Goal: Transaction & Acquisition: Obtain resource

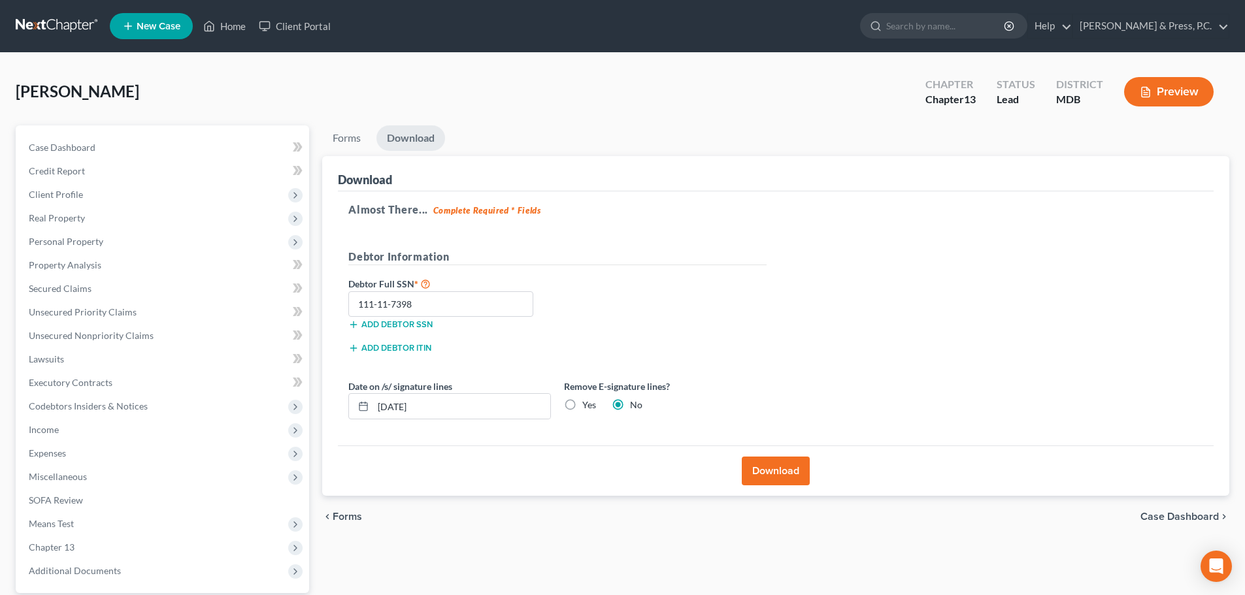
scroll to position [123, 0]
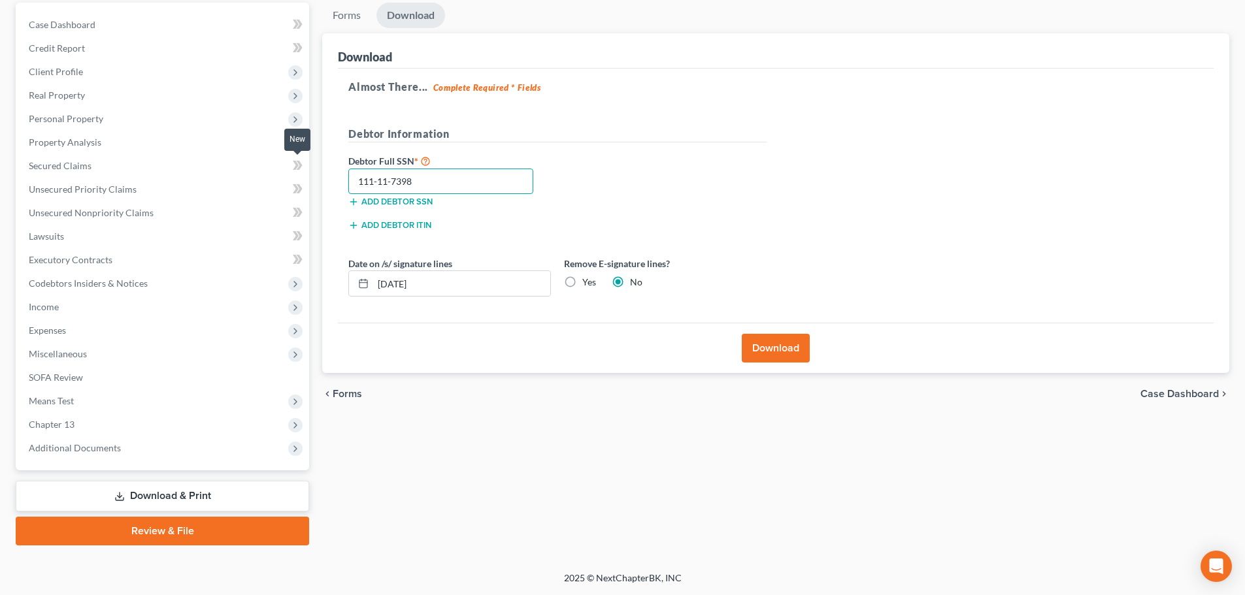
drag, startPoint x: 390, startPoint y: 182, endPoint x: 306, endPoint y: 176, distance: 83.8
click at [306, 176] on div "Petition Navigation Case Dashboard Payments Invoices Payments Payments Credit R…" at bounding box center [622, 274] width 1227 height 543
type input "5"
type input "591-12-7398"
click at [776, 352] on button "Download" at bounding box center [776, 348] width 68 height 29
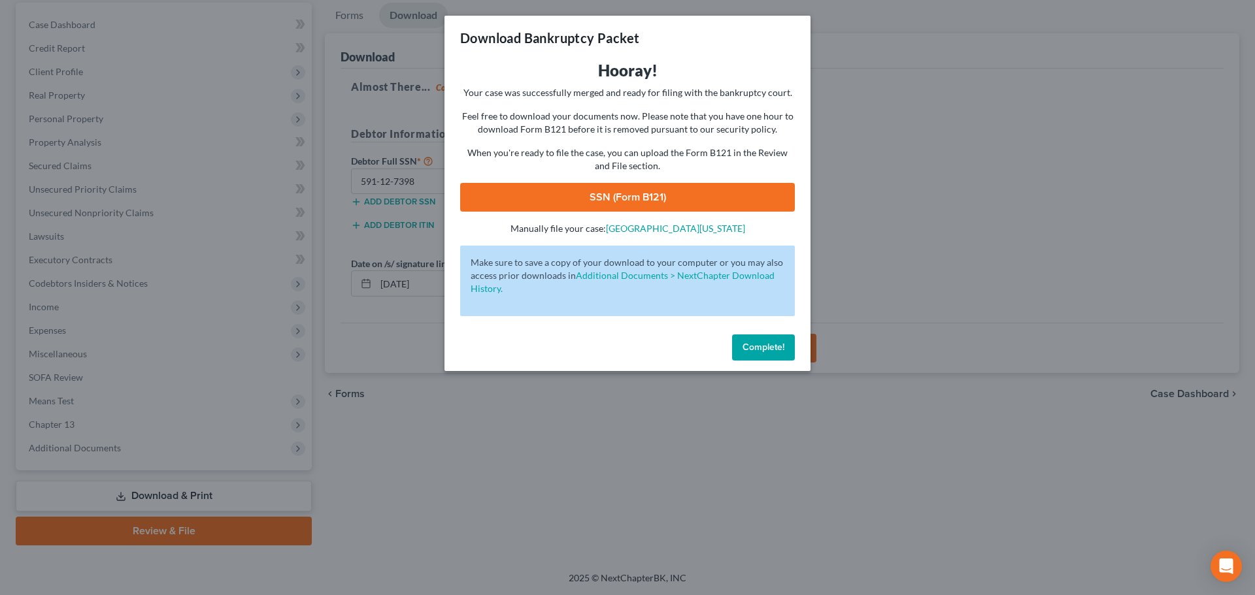
click at [634, 190] on link "SSN (Form B121)" at bounding box center [627, 197] width 335 height 29
click at [767, 357] on button "Complete!" at bounding box center [763, 348] width 63 height 26
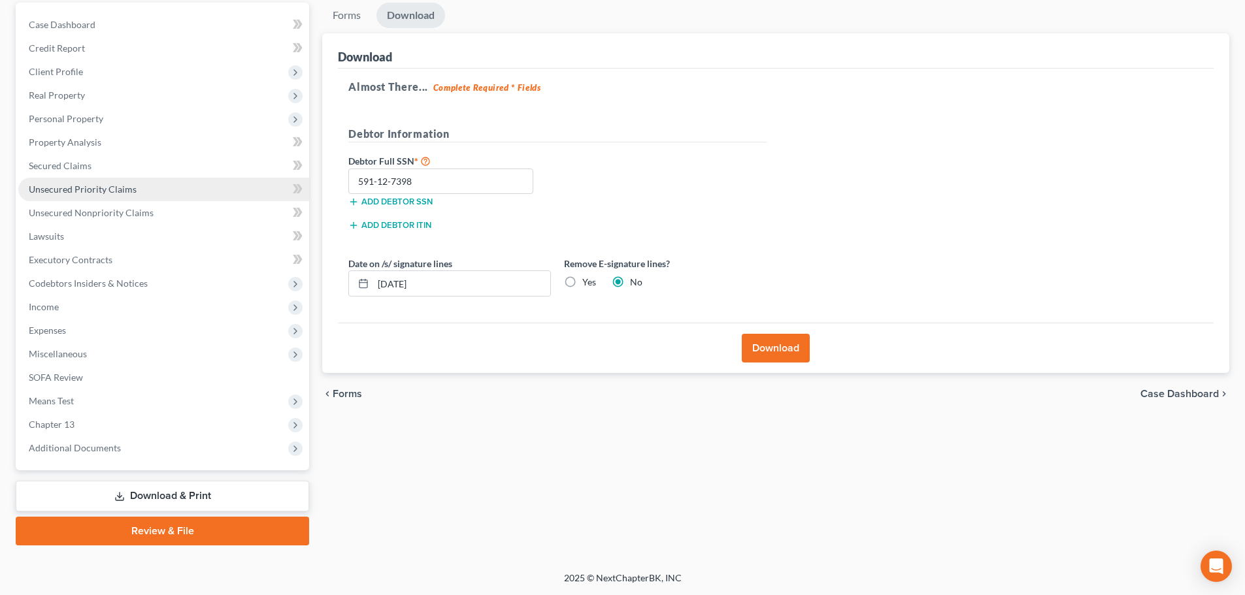
click at [80, 187] on span "Unsecured Priority Claims" at bounding box center [83, 189] width 108 height 11
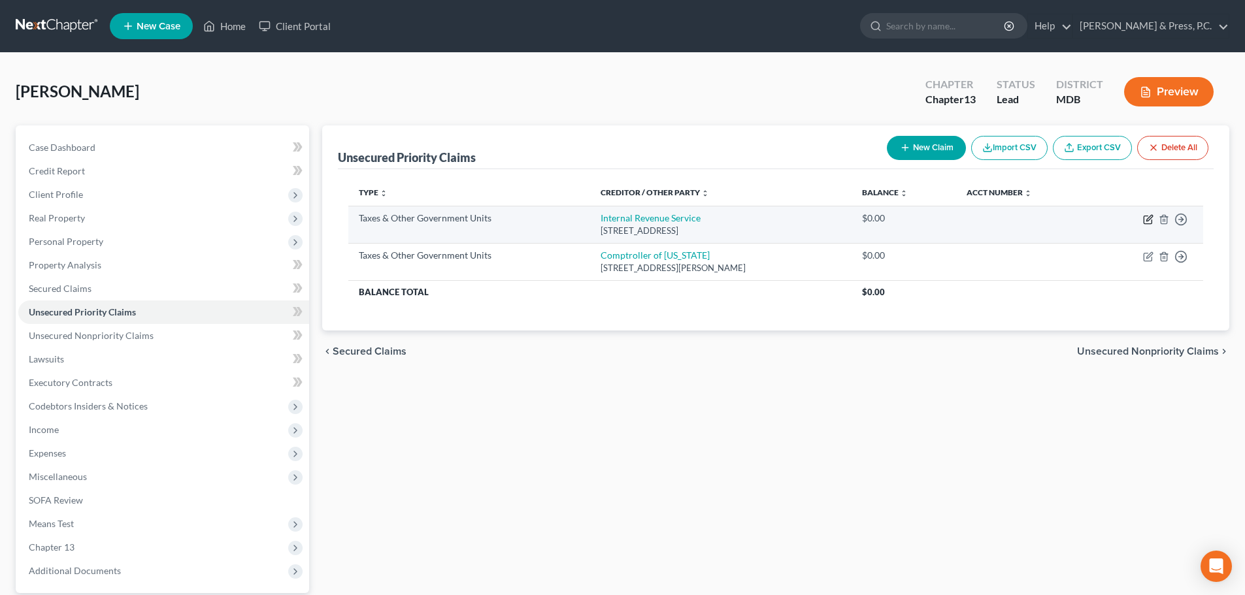
click at [1150, 219] on icon "button" at bounding box center [1149, 218] width 6 height 6
select select "0"
select select "39"
select select "0"
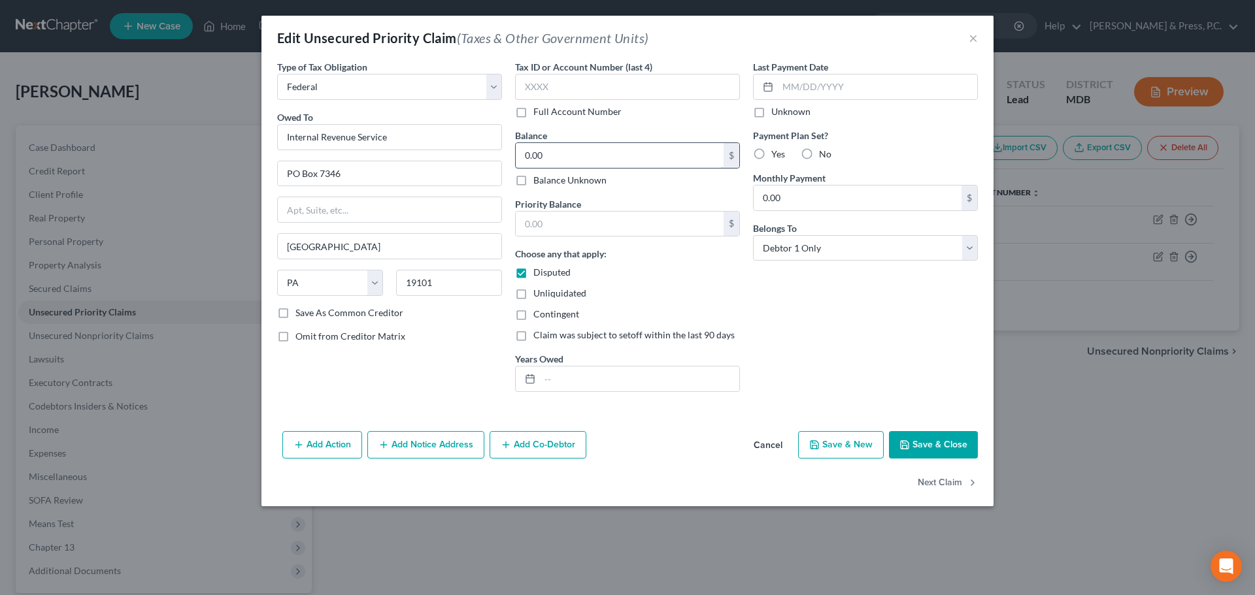
click at [558, 155] on input "0.00" at bounding box center [620, 155] width 208 height 25
type input "64"
click at [771, 312] on div "Last Payment Date Unknown Payment Plan Set? Yes No Monthly Payment 0.00 $ Belon…" at bounding box center [865, 231] width 238 height 342
click at [933, 452] on button "Save & Close" at bounding box center [933, 444] width 89 height 27
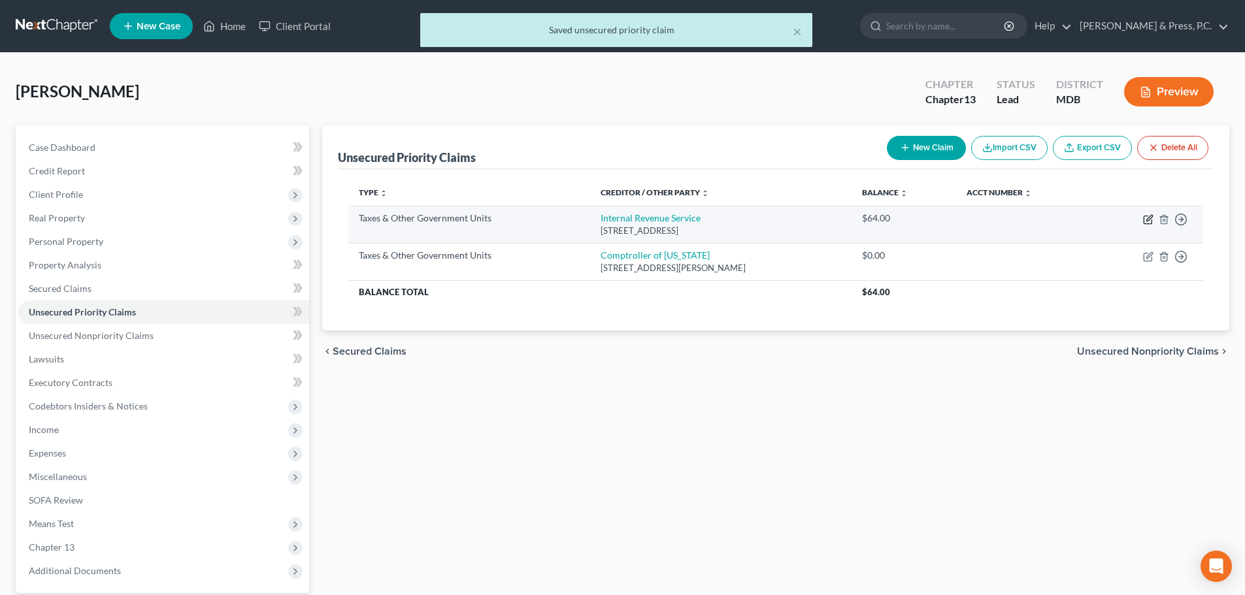
click at [1146, 224] on icon "button" at bounding box center [1148, 220] width 8 height 8
select select "0"
select select "39"
select select "0"
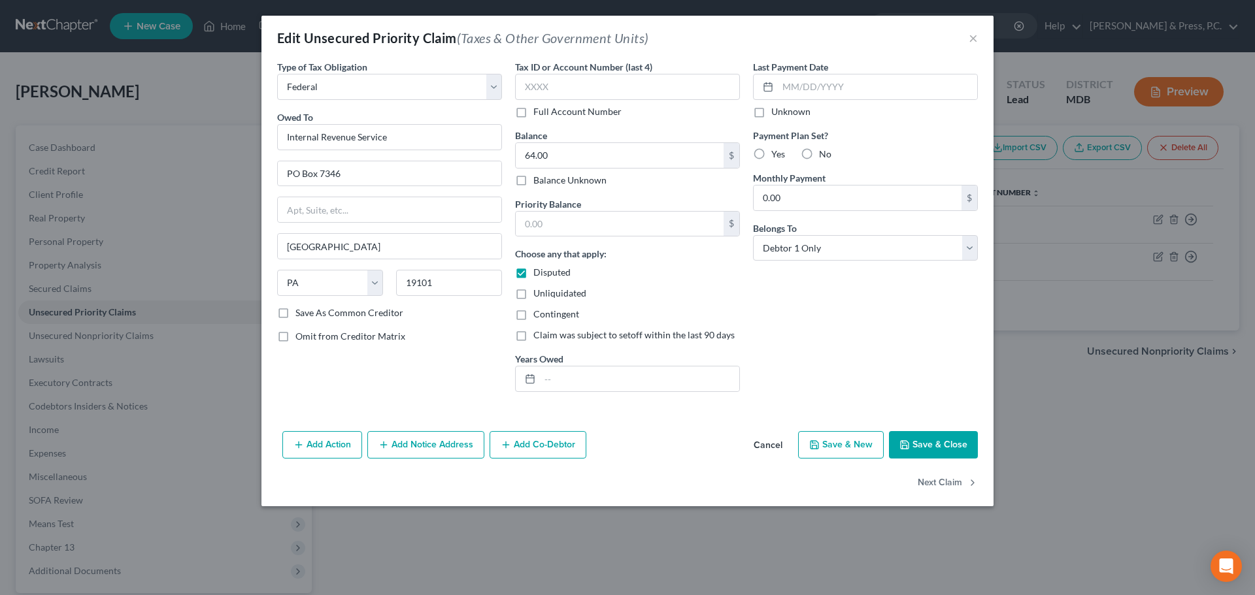
click at [533, 273] on label "Disputed" at bounding box center [551, 272] width 37 height 13
click at [538, 273] on input "Disputed" at bounding box center [542, 270] width 8 height 8
checkbox input "false"
click at [945, 435] on button "Save & Close" at bounding box center [933, 444] width 89 height 27
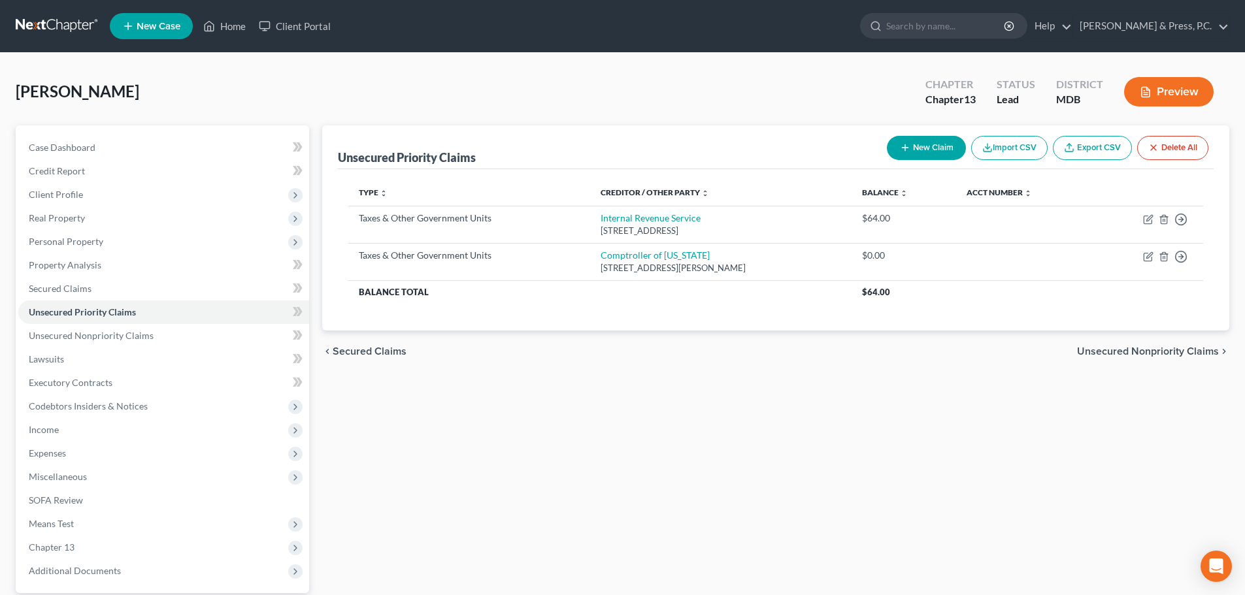
click at [516, 444] on div "Unsecured Priority Claims New Claim Import CSV Export CSV Delete All Type expan…" at bounding box center [776, 396] width 920 height 543
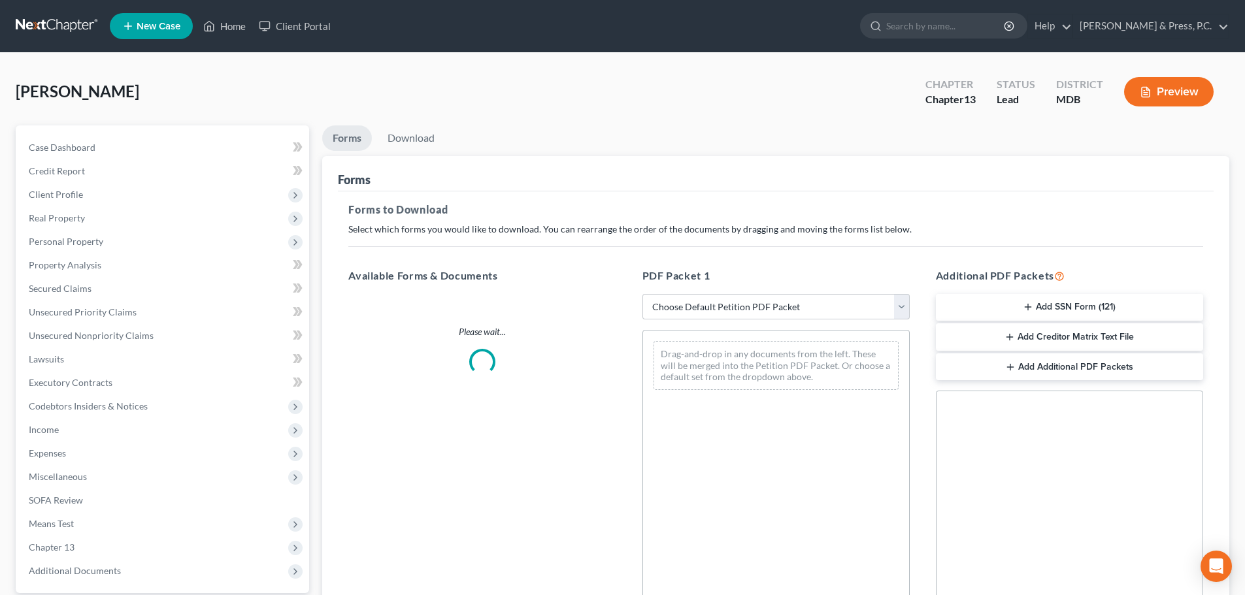
scroll to position [123, 0]
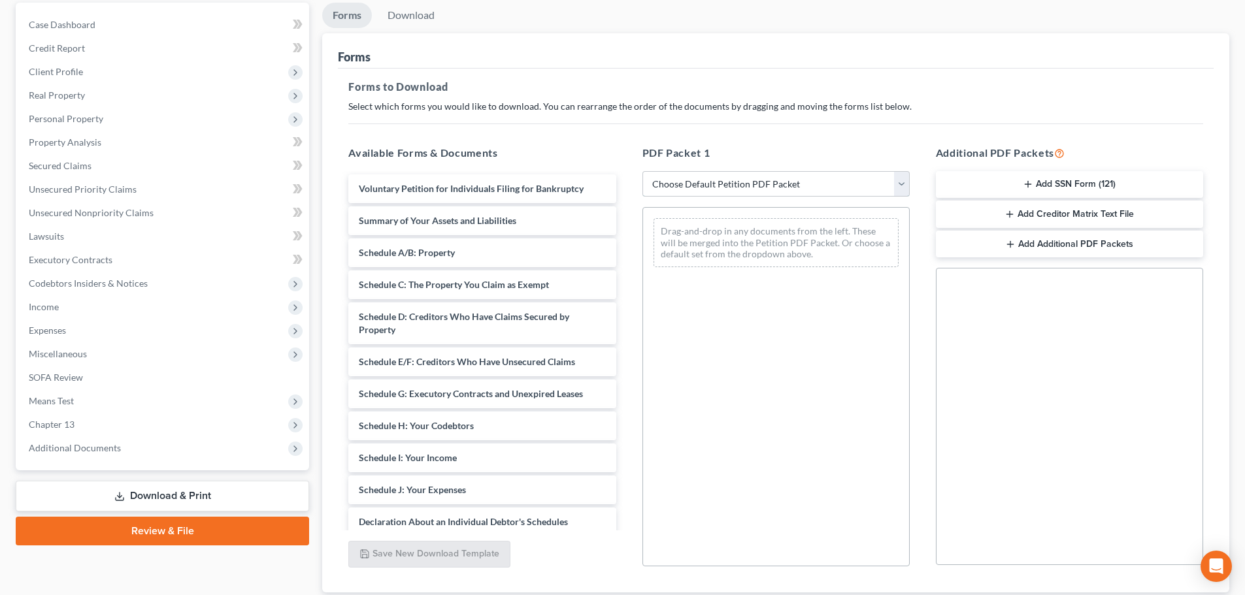
click at [725, 184] on select "Choose Default Petition PDF Packet Complete Bankruptcy Petition (all forms and …" at bounding box center [775, 184] width 267 height 26
select select "1"
click at [642, 171] on select "Choose Default Petition PDF Packet Complete Bankruptcy Petition (all forms and …" at bounding box center [775, 184] width 267 height 26
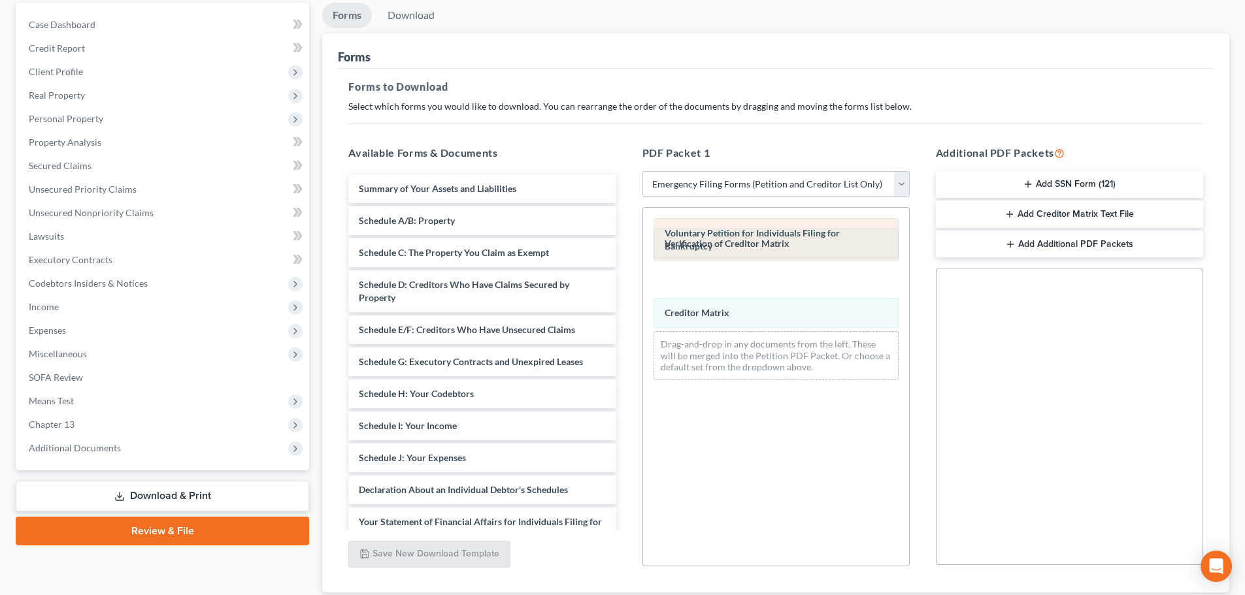
drag, startPoint x: 714, startPoint y: 325, endPoint x: 708, endPoint y: 251, distance: 74.1
click at [712, 248] on div "Verification of Creditor Matrix Voluntary Petition for Individuals Filing for B…" at bounding box center [776, 299] width 266 height 183
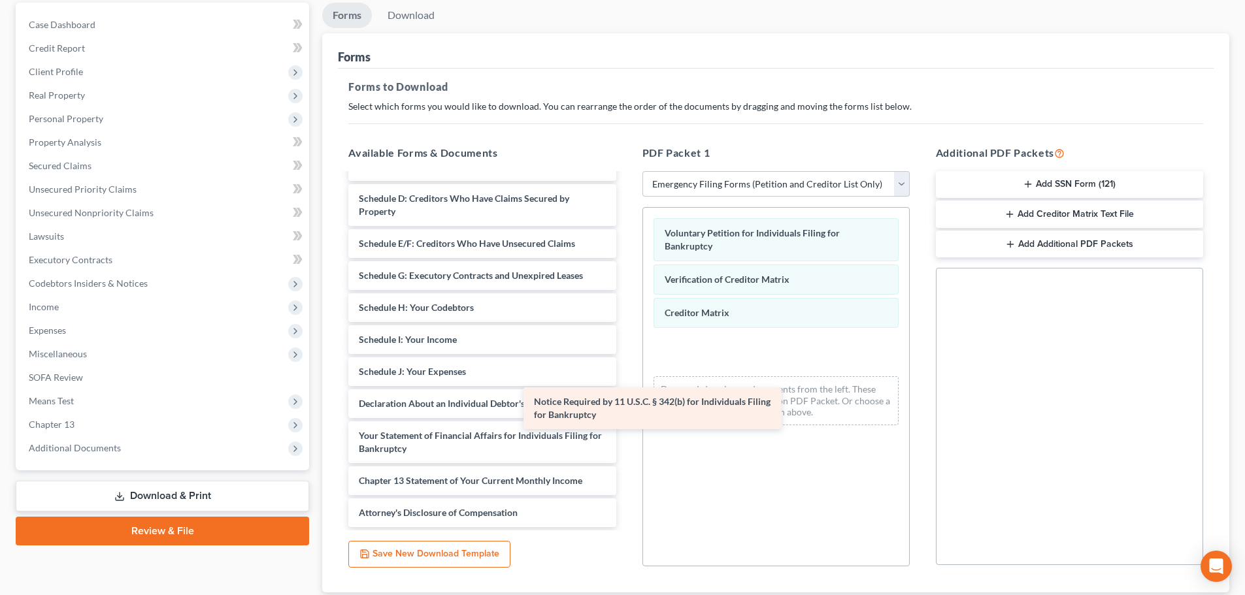
scroll to position [86, 0]
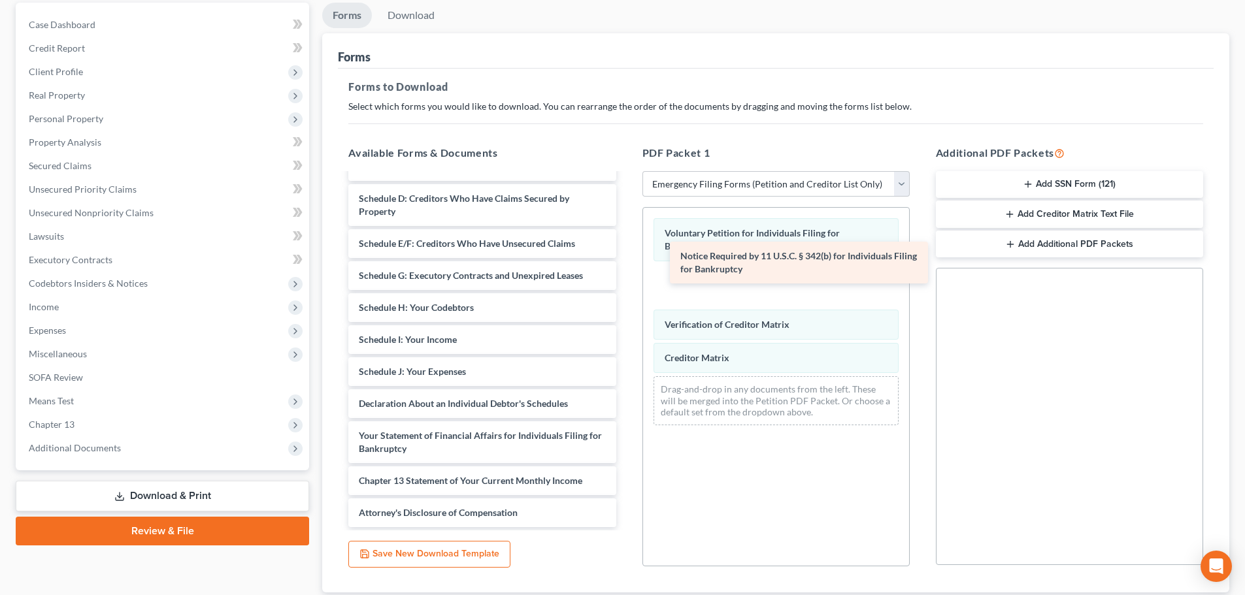
drag, startPoint x: 469, startPoint y: 473, endPoint x: 777, endPoint y: 275, distance: 366.0
click at [626, 275] on div "Notice Required by 11 U.S.C. § 342(b) for Individuals Filing for Bankruptcy Sum…" at bounding box center [482, 307] width 288 height 439
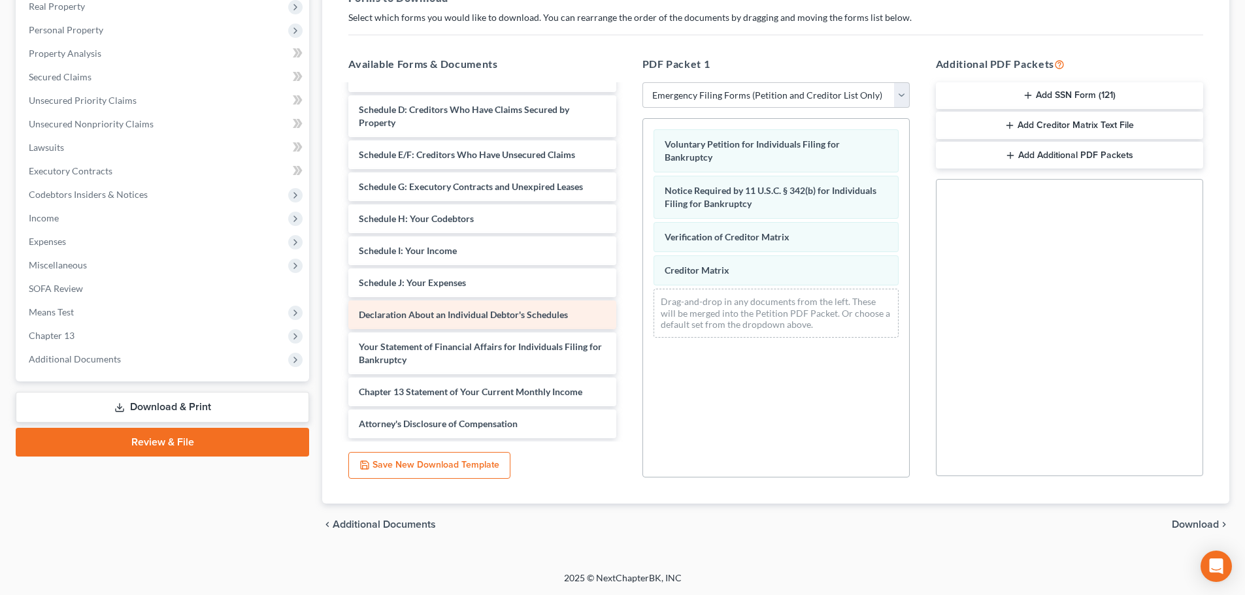
scroll to position [0, 0]
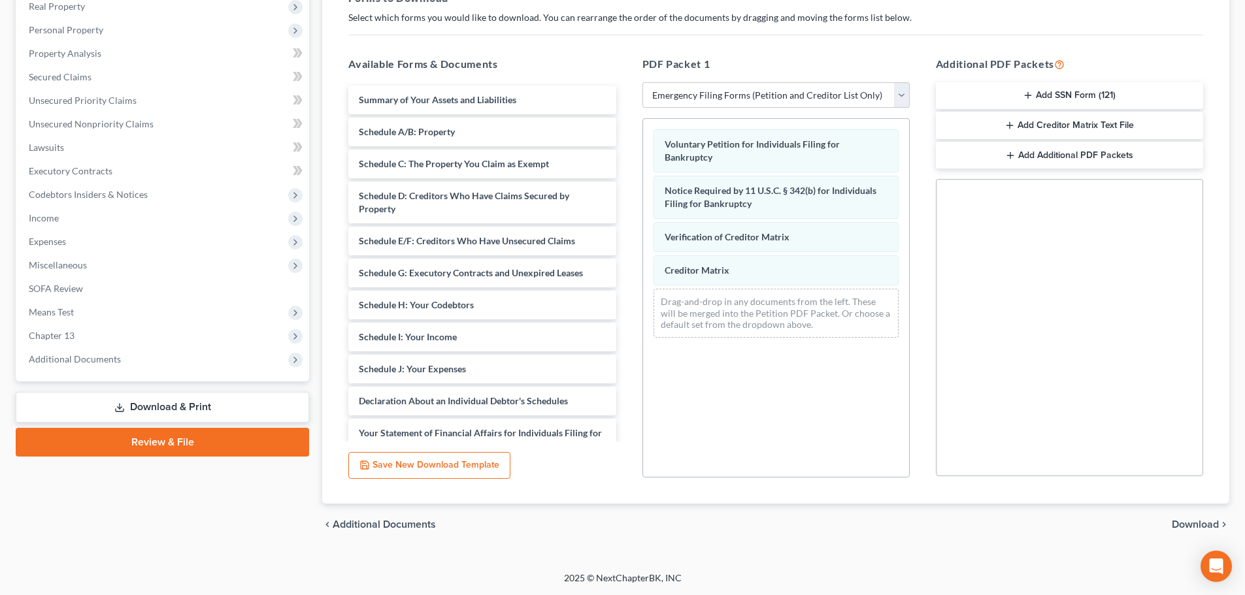
click at [1189, 520] on span "Download" at bounding box center [1195, 525] width 47 height 10
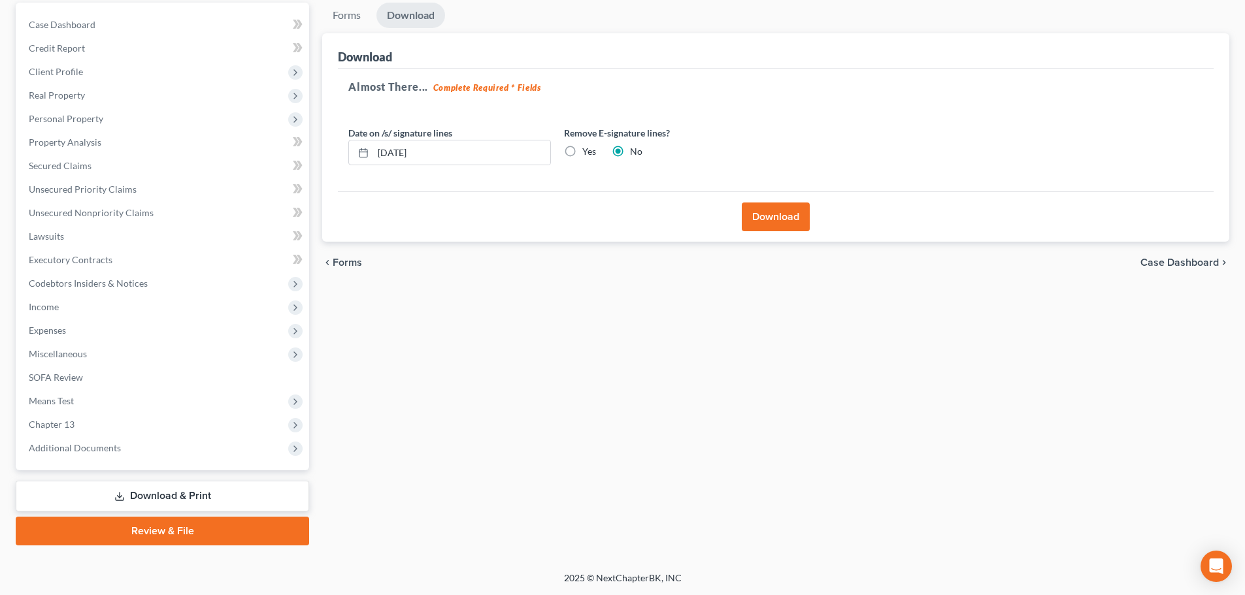
scroll to position [123, 0]
click at [778, 222] on button "Download" at bounding box center [776, 217] width 68 height 29
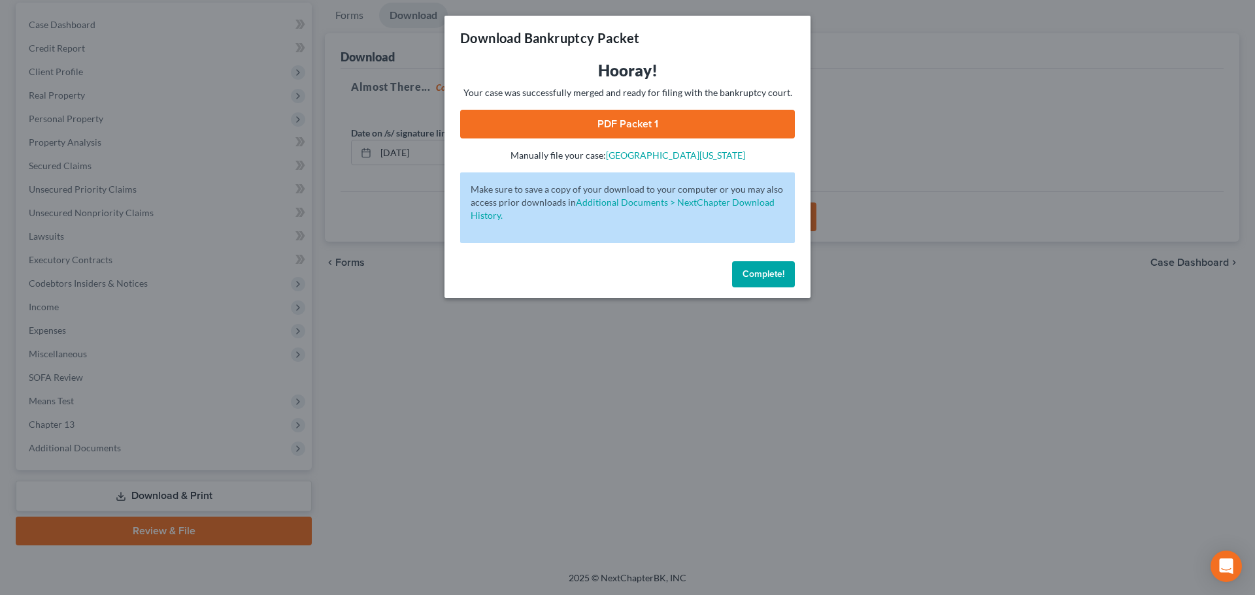
click at [609, 126] on link "PDF Packet 1" at bounding box center [627, 124] width 335 height 29
click at [764, 275] on span "Complete!" at bounding box center [763, 274] width 42 height 11
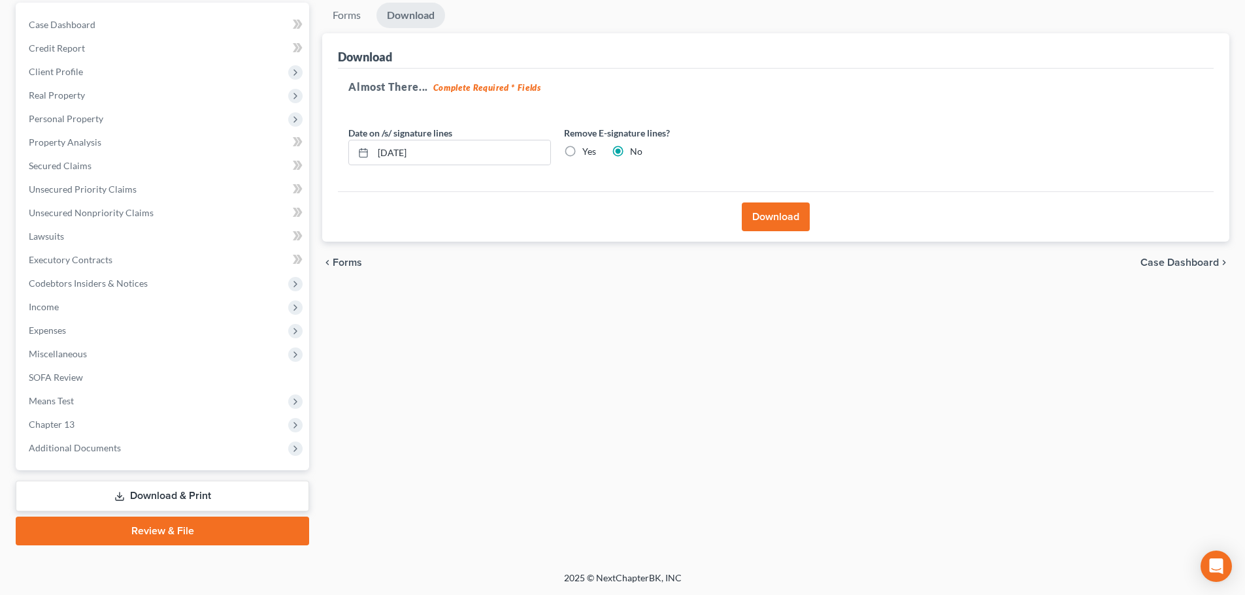
click at [705, 354] on div "Forms Download Forms Forms to Download Select which forms you would like to dow…" at bounding box center [776, 274] width 920 height 543
click at [357, 262] on span "Forms" at bounding box center [347, 262] width 29 height 10
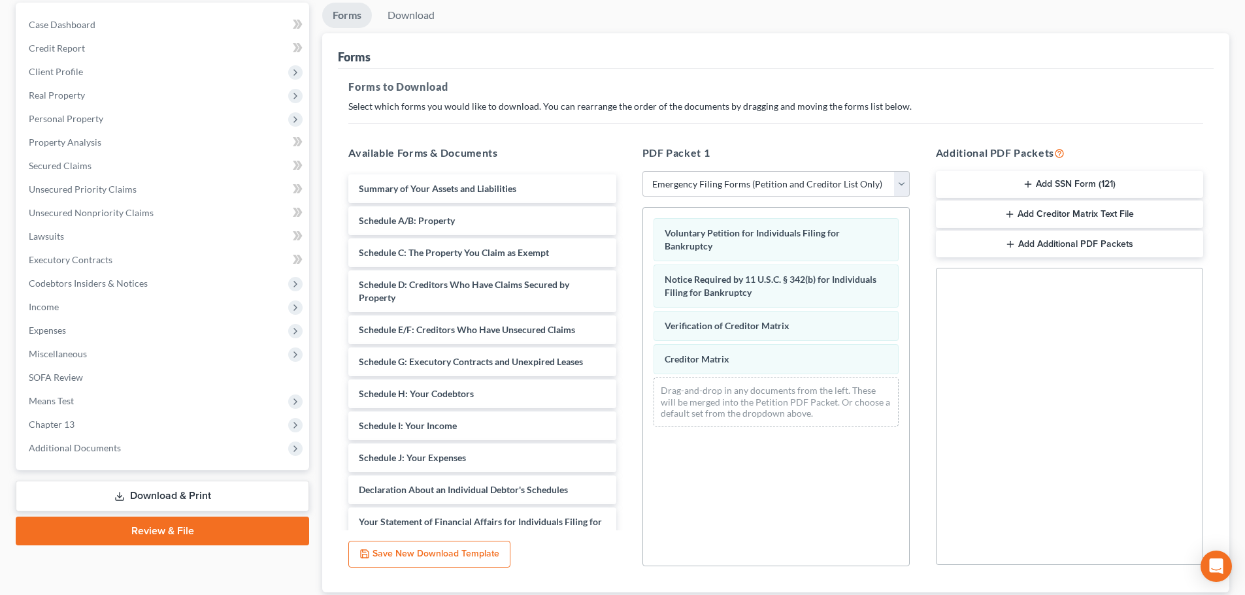
click at [1033, 214] on button "Add Creditor Matrix Text File" at bounding box center [1069, 214] width 267 height 27
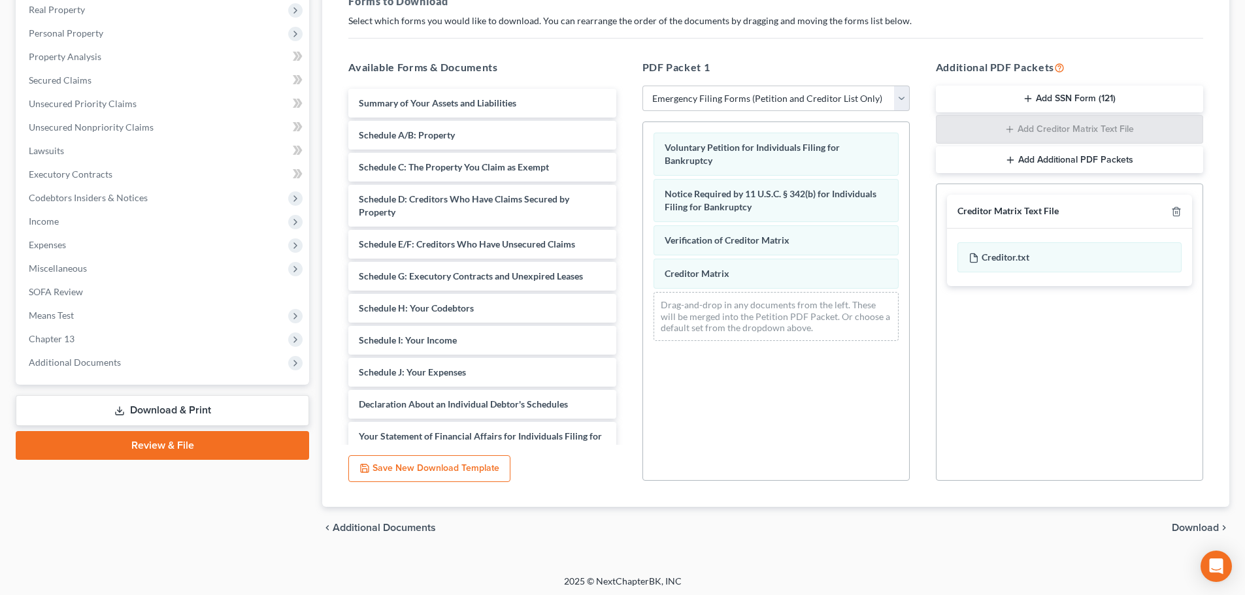
scroll to position [212, 0]
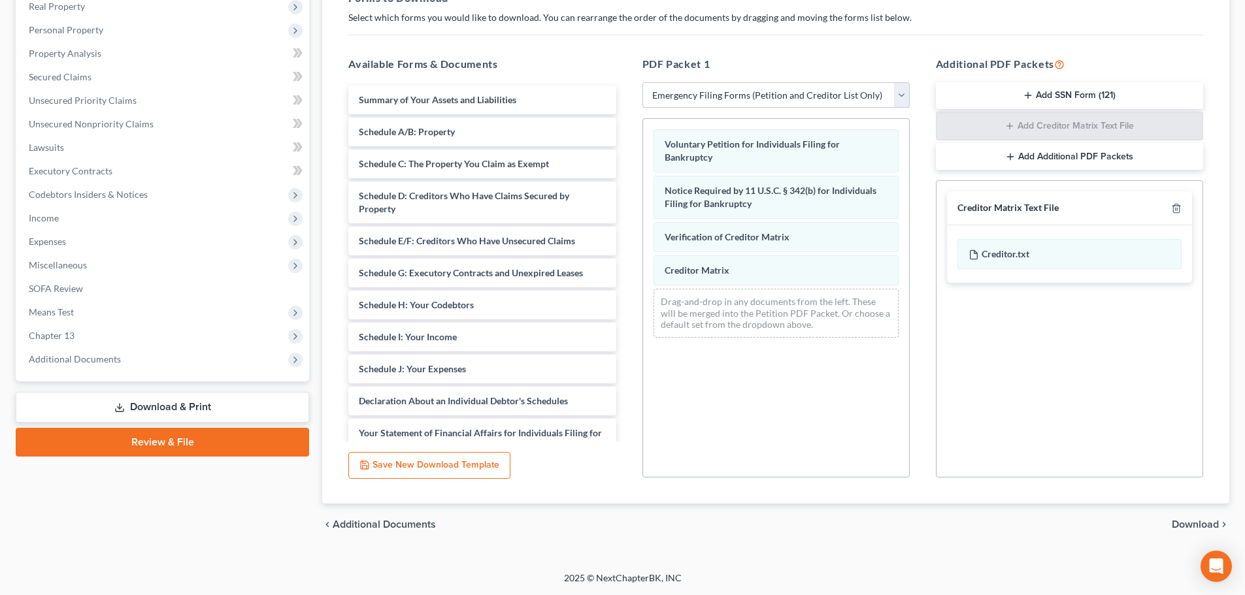
click at [901, 99] on select "Choose Default Petition PDF Packet Complete Bankruptcy Petition (all forms and …" at bounding box center [775, 95] width 267 height 26
click at [739, 420] on div "Voluntary Petition for Individuals Filing for Bankruptcy Notice Required by 11 …" at bounding box center [775, 297] width 267 height 359
click at [397, 518] on div "chevron_left Additional Documents Download chevron_right" at bounding box center [775, 525] width 907 height 42
click at [397, 522] on span "Additional Documents" at bounding box center [384, 525] width 103 height 10
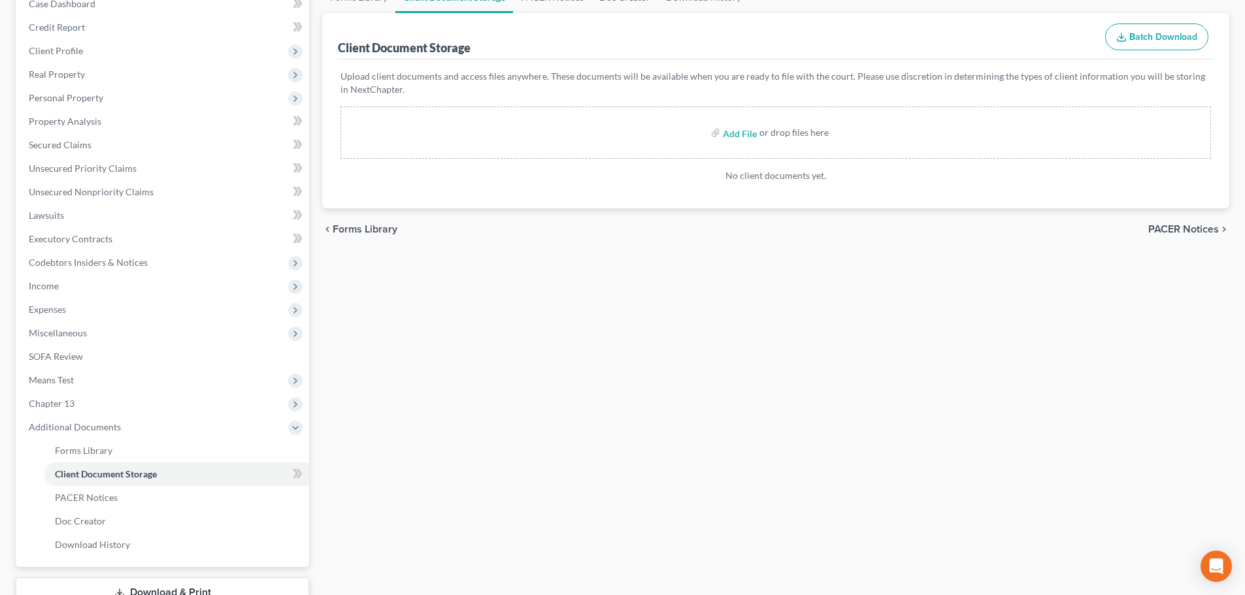
scroll to position [240, 0]
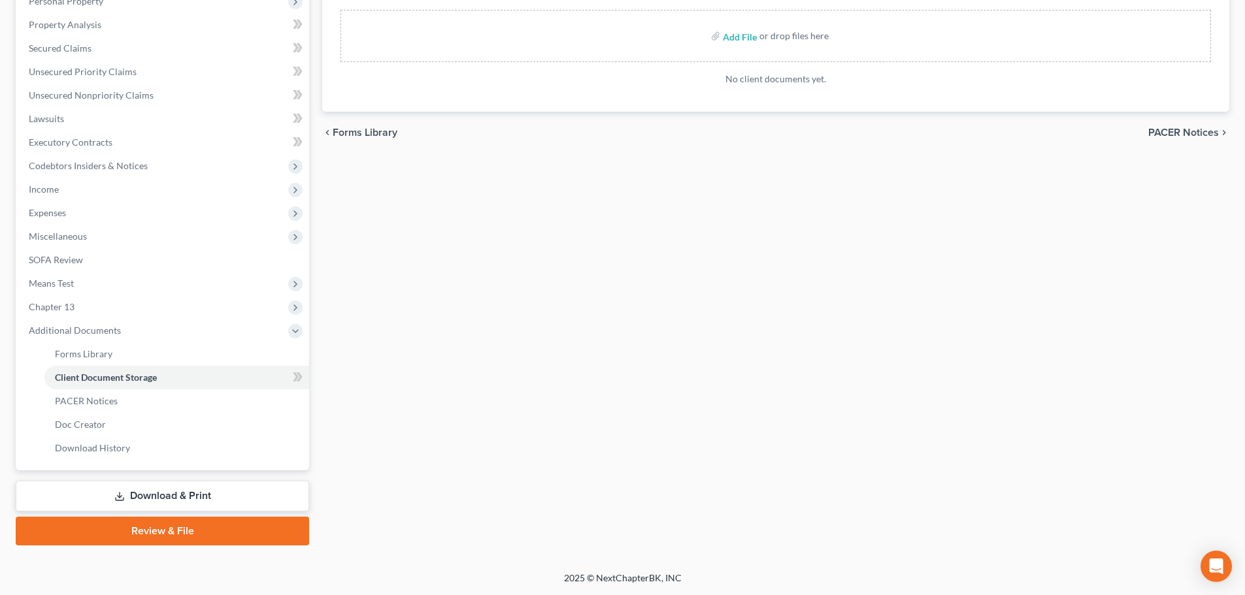
click at [156, 493] on link "Download & Print" at bounding box center [162, 496] width 293 height 31
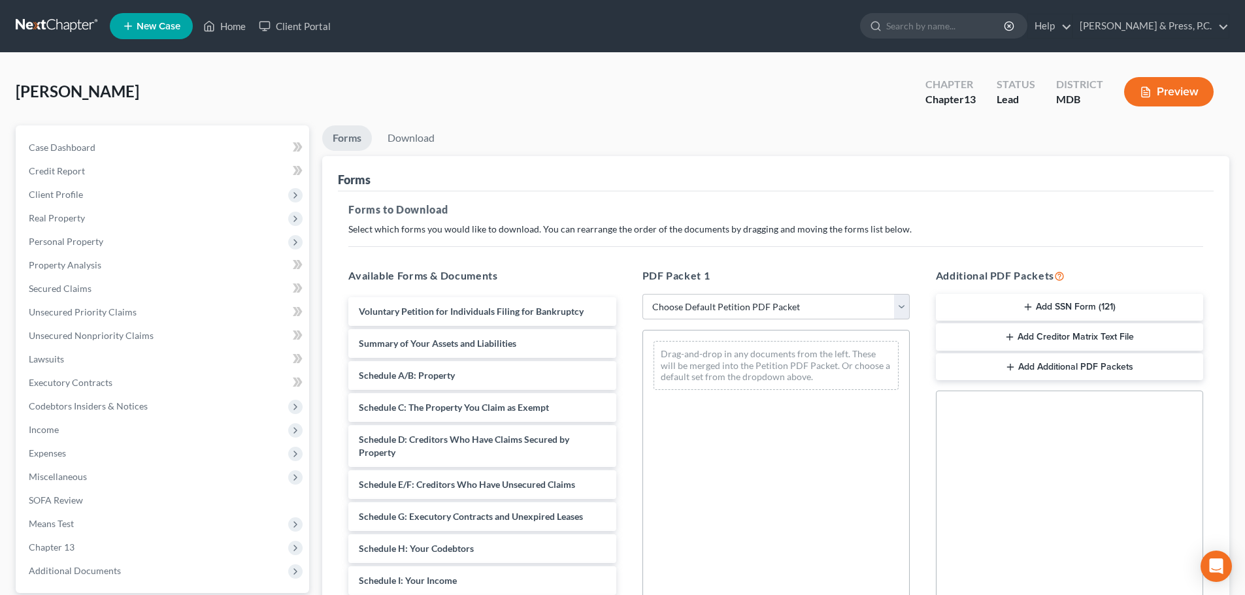
click at [1064, 336] on button "Add Creditor Matrix Text File" at bounding box center [1069, 336] width 267 height 27
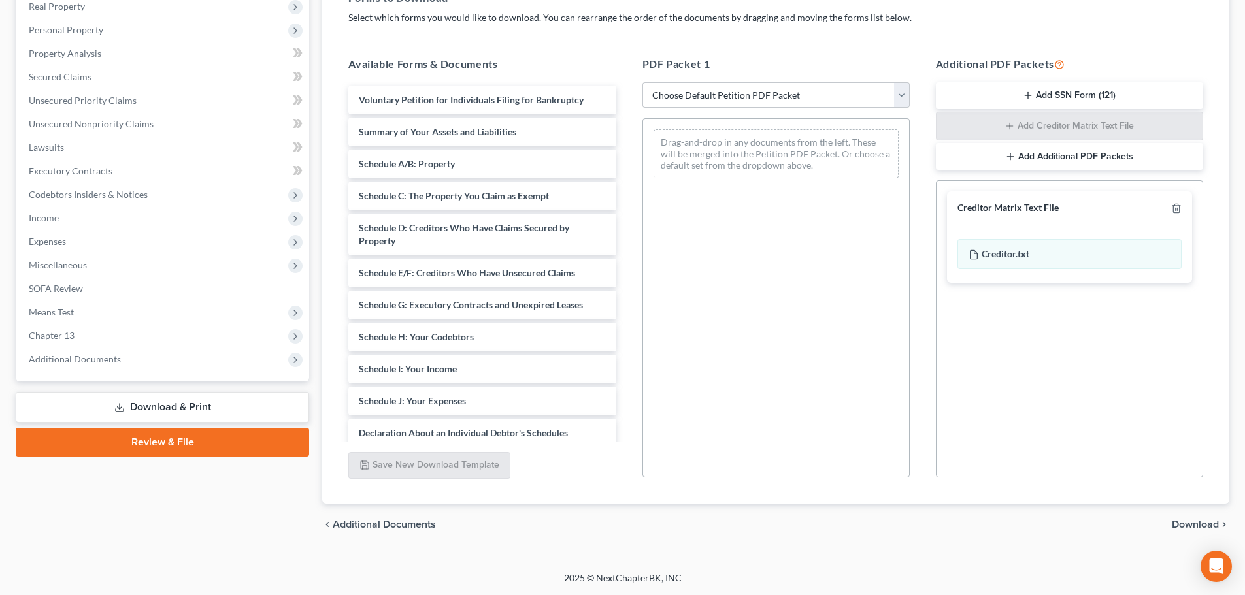
click at [1185, 525] on span "Download" at bounding box center [1195, 525] width 47 height 10
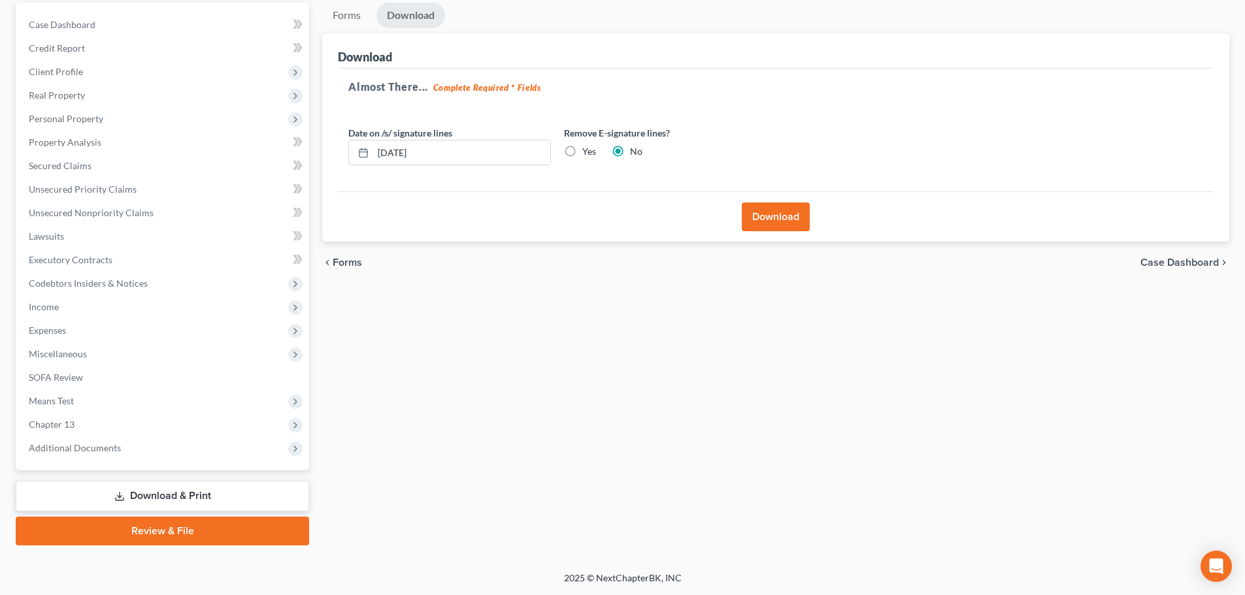
click at [779, 225] on button "Download" at bounding box center [776, 217] width 68 height 29
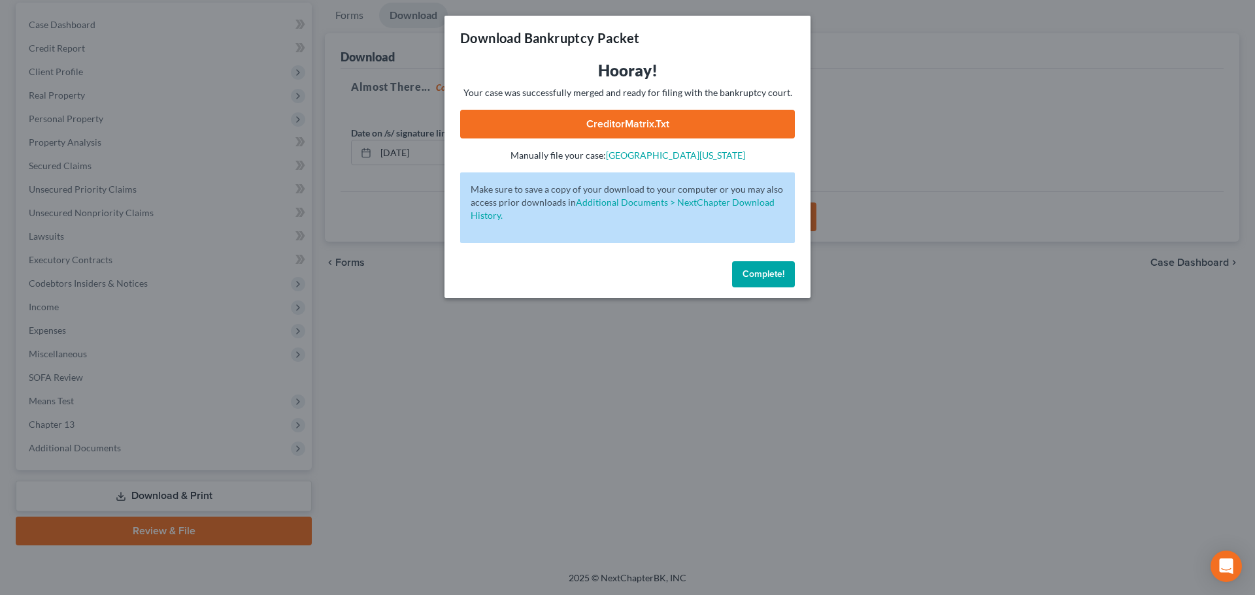
click at [642, 120] on link "CreditorMatrix.txt" at bounding box center [627, 124] width 335 height 29
click at [648, 517] on div "Download Bankruptcy Packet Hooray! Your case was successfully merged and ready …" at bounding box center [627, 297] width 1255 height 595
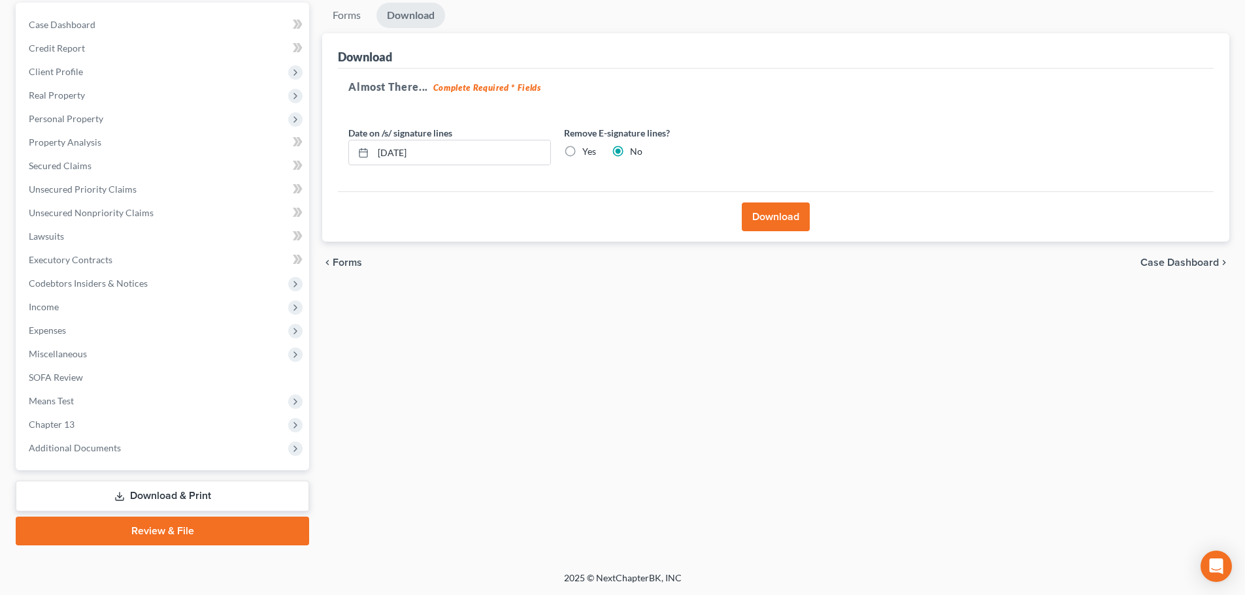
click at [206, 496] on link "Download & Print" at bounding box center [162, 496] width 293 height 31
click at [350, 263] on span "Forms" at bounding box center [347, 262] width 29 height 10
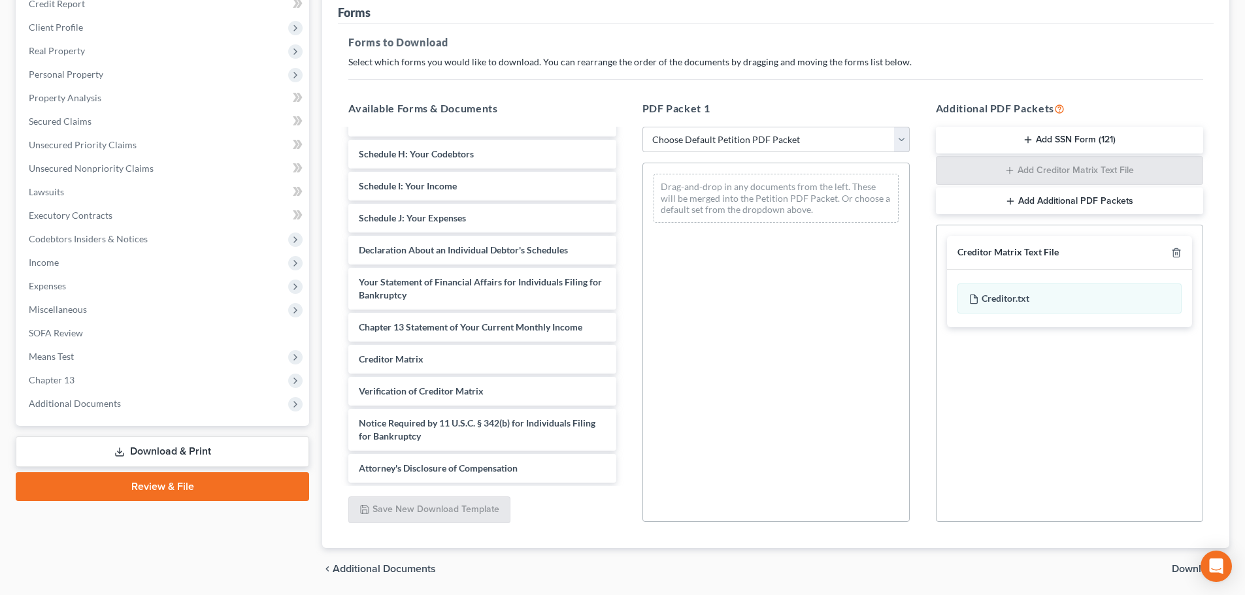
scroll to position [212, 0]
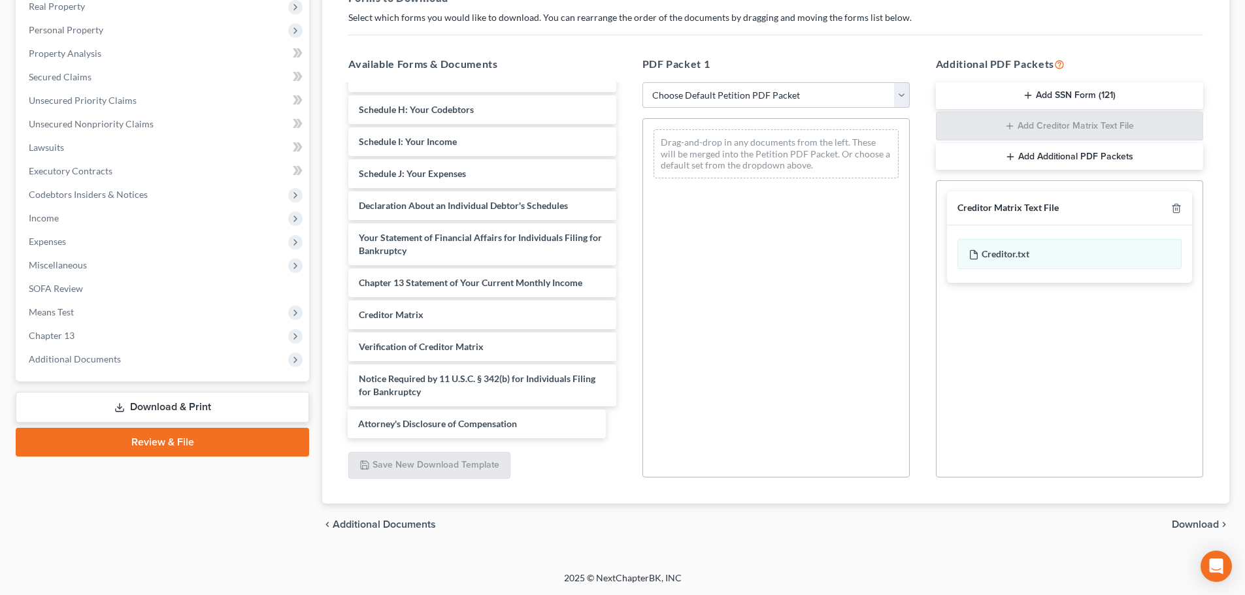
click at [476, 425] on div "Attorney's Disclosure of Compensation Voluntary Petition for Individuals Filing…" at bounding box center [482, 148] width 288 height 580
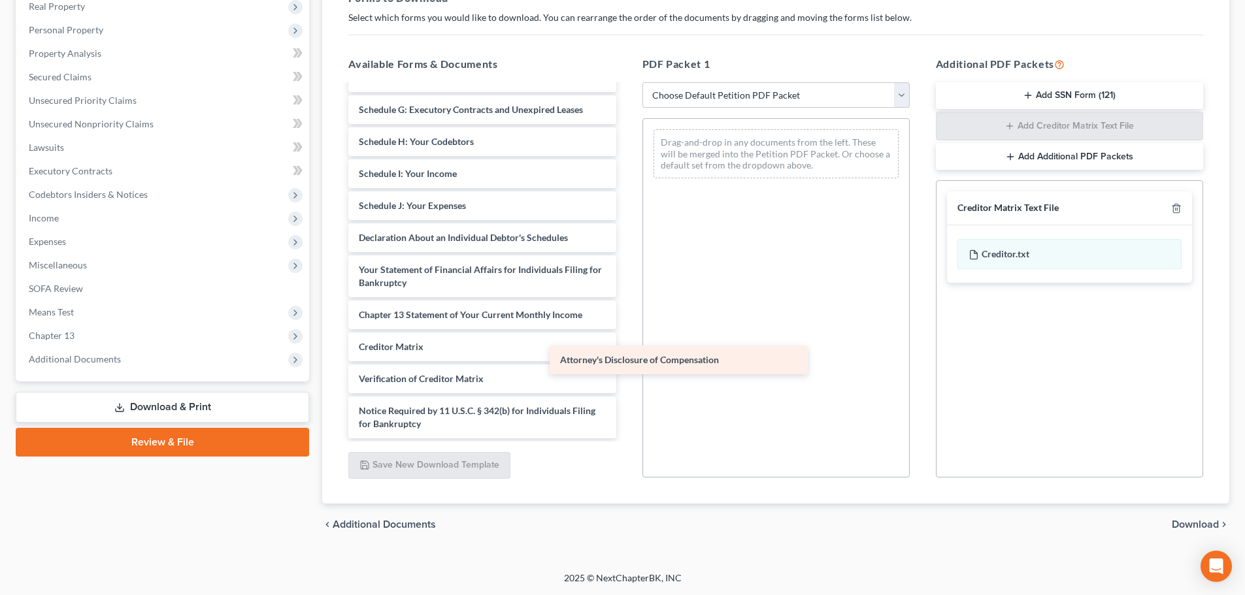
scroll to position [195, 0]
drag, startPoint x: 514, startPoint y: 427, endPoint x: 773, endPoint y: 354, distance: 268.9
click at [626, 354] on div "Attorney's Disclosure of Compensation Voluntary Petition for Individuals Filing…" at bounding box center [482, 164] width 288 height 548
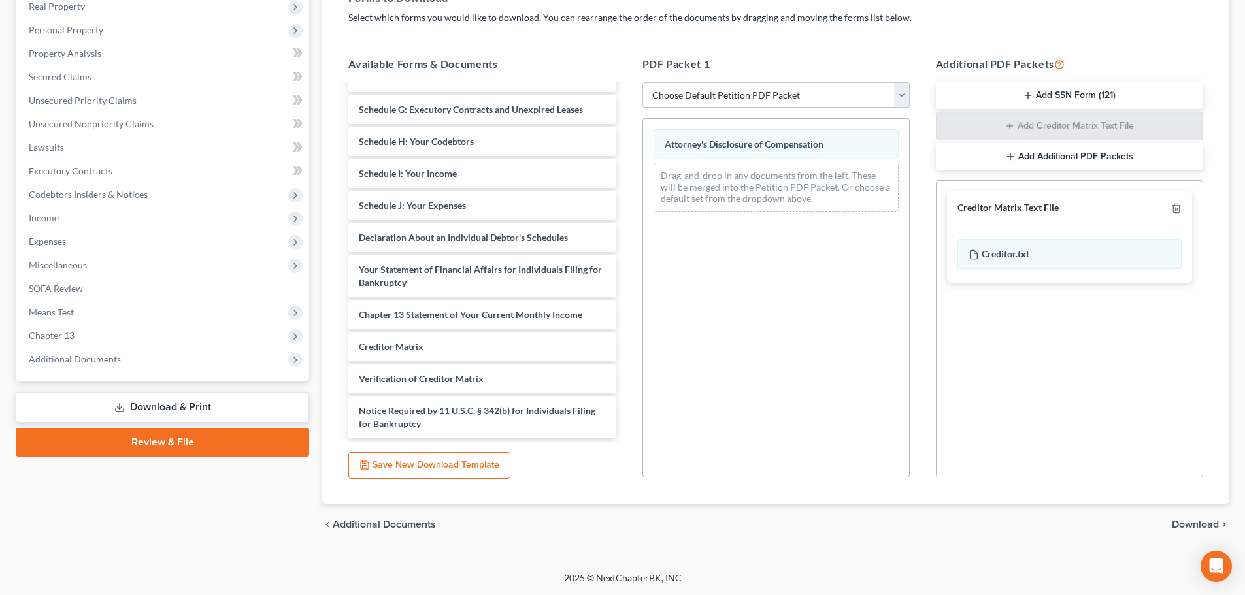
click at [1200, 527] on span "Download" at bounding box center [1195, 525] width 47 height 10
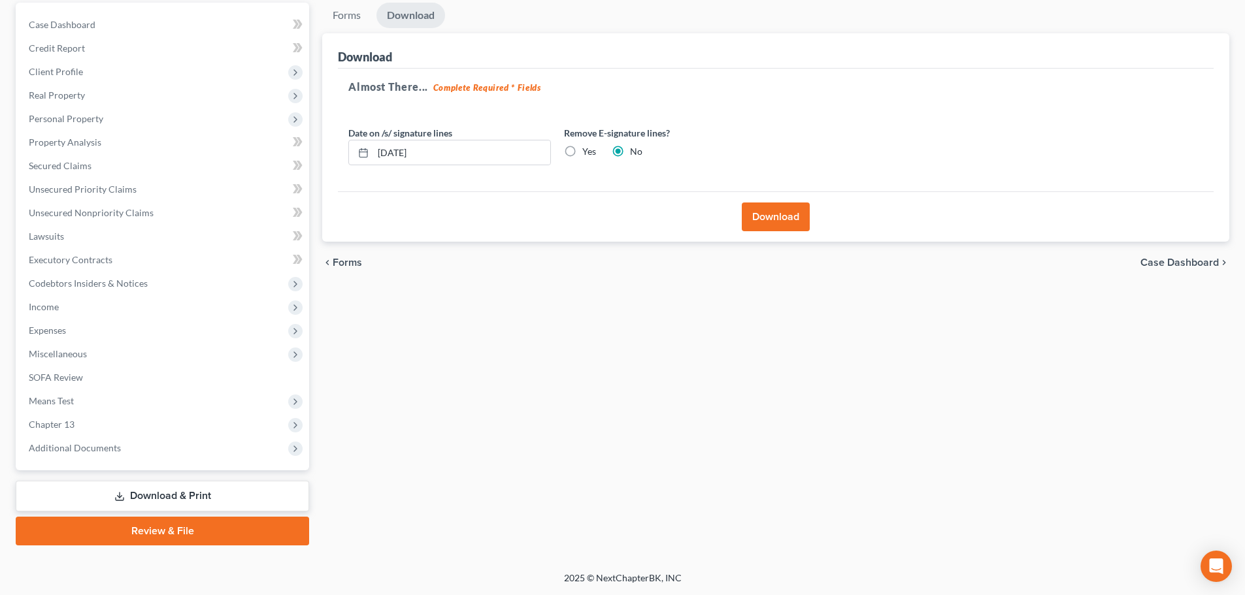
click at [781, 218] on button "Download" at bounding box center [776, 217] width 68 height 29
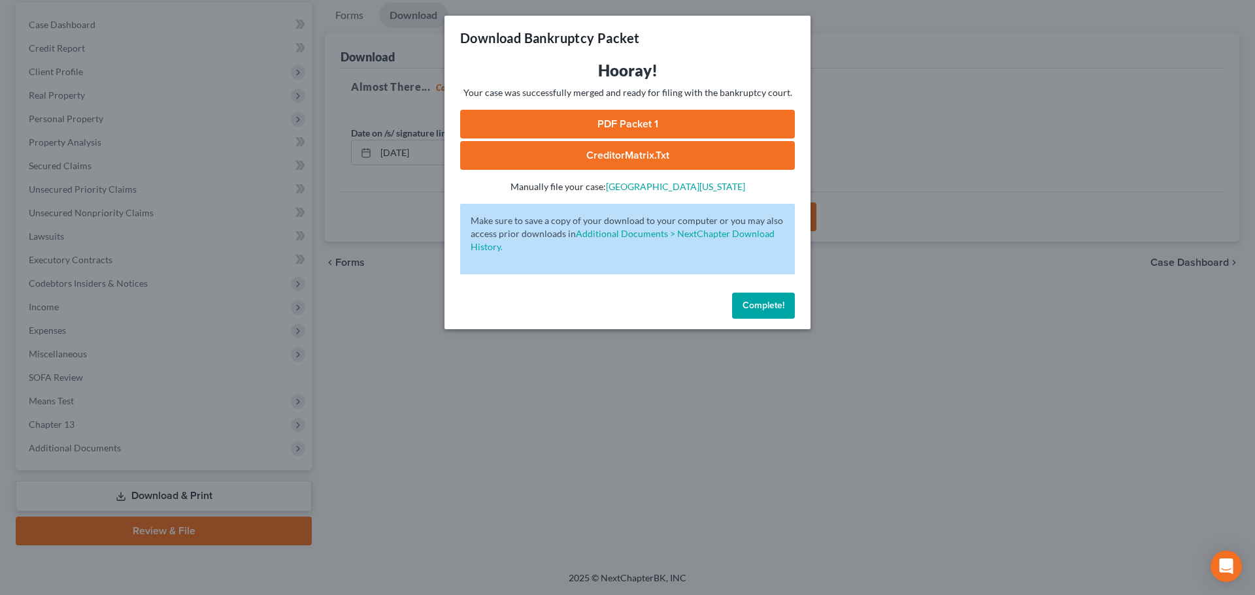
click at [610, 122] on link "PDF Packet 1" at bounding box center [627, 124] width 335 height 29
